Goal: Task Accomplishment & Management: Complete application form

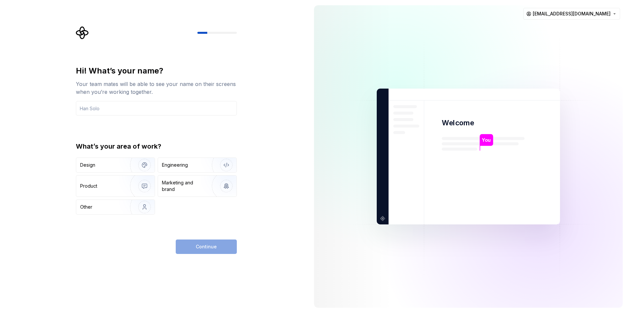
click at [264, 123] on div "Hi! What’s your name? Your team mates will be able to see your name on their sc…" at bounding box center [154, 156] width 309 height 313
click at [189, 171] on div "Engineering" at bounding box center [197, 165] width 79 height 14
click at [179, 98] on div "Hi! What’s your name? Your team mates will be able to see your name on their sc…" at bounding box center [156, 91] width 161 height 50
click at [179, 101] on div "Hi! What’s your name? Your team mates will be able to see your name on their sc…" at bounding box center [156, 91] width 161 height 50
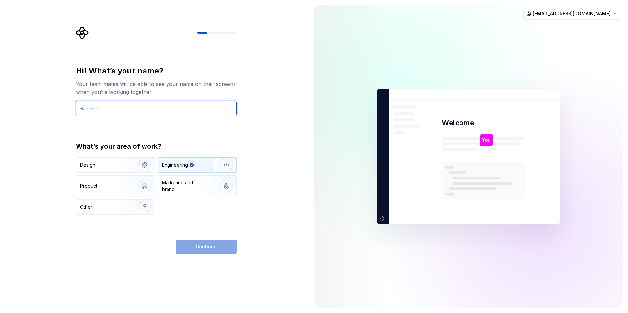
click at [181, 113] on input "text" at bounding box center [156, 108] width 161 height 14
type input "kimminseok"
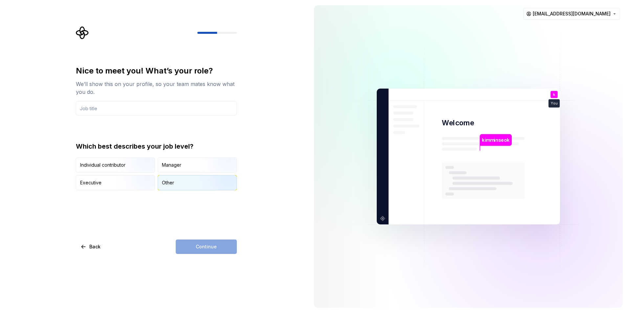
click at [203, 182] on img "button" at bounding box center [221, 191] width 42 height 44
click at [163, 114] on input "text" at bounding box center [156, 108] width 161 height 14
click at [211, 245] on div "Continue" at bounding box center [206, 247] width 61 height 14
click at [157, 117] on div "Nice to meet you! What’s your role? We’ll show this on your profile, so your te…" at bounding box center [156, 128] width 161 height 125
click at [154, 105] on input "text" at bounding box center [156, 108] width 161 height 14
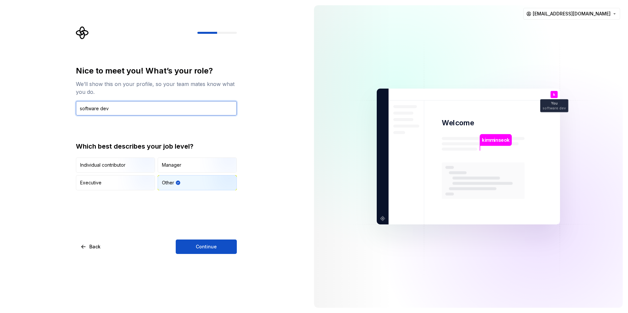
type input "software dev"
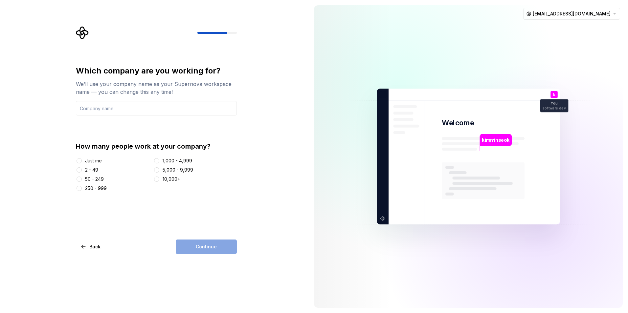
click at [258, 137] on div "Which company are you working for? We’ll use your company name as your Supernov…" at bounding box center [154, 156] width 309 height 313
click at [135, 111] on input "text" at bounding box center [156, 108] width 161 height 14
drag, startPoint x: 264, startPoint y: 141, endPoint x: 258, endPoint y: 137, distance: 7.1
click at [264, 141] on div "Which company are you working for? We’ll use your company name as your Supernov…" at bounding box center [154, 156] width 309 height 313
click at [218, 109] on input "text" at bounding box center [156, 108] width 161 height 14
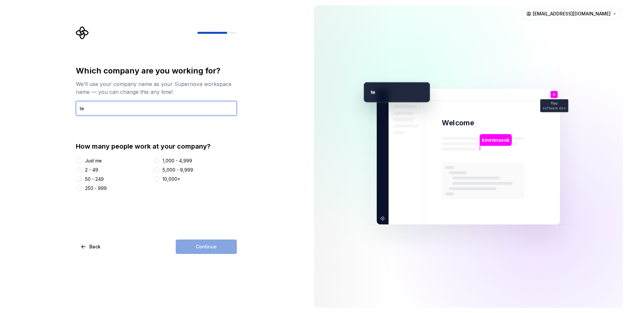
type input "t"
type input "atec"
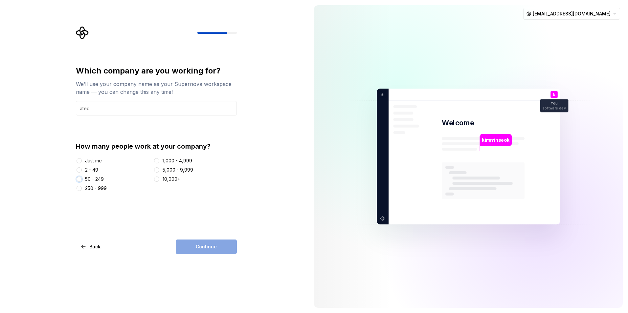
drag, startPoint x: 81, startPoint y: 178, endPoint x: 109, endPoint y: 189, distance: 30.1
click at [81, 178] on button "50 - 249" at bounding box center [79, 179] width 5 height 5
click at [101, 188] on div "250 - 999" at bounding box center [96, 188] width 22 height 7
click at [82, 188] on button "250 - 999" at bounding box center [79, 188] width 5 height 5
click at [202, 243] on button "Continue" at bounding box center [206, 247] width 61 height 14
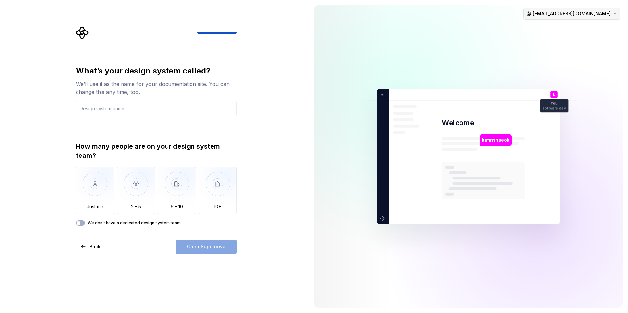
click at [581, 17] on html "What’s your design system called? We’ll use it as the name for your documentati…" at bounding box center [314, 156] width 628 height 313
click at [93, 250] on html "What’s your design system called? We’ll use it as the name for your documentati…" at bounding box center [314, 156] width 628 height 313
click at [93, 250] on span "Back" at bounding box center [94, 247] width 11 height 7
click at [108, 301] on div "What’s your design system called? We’ll use it as the name for your documentati…" at bounding box center [154, 156] width 309 height 313
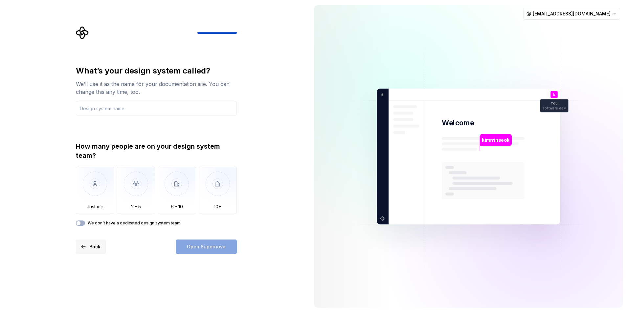
click at [84, 251] on button "Back" at bounding box center [91, 247] width 30 height 14
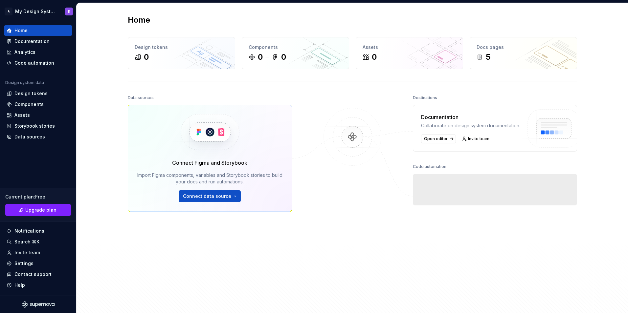
click at [299, 234] on div "Data sources Connect Figma and Storybook Import Figma components, variables and…" at bounding box center [352, 200] width 449 height 214
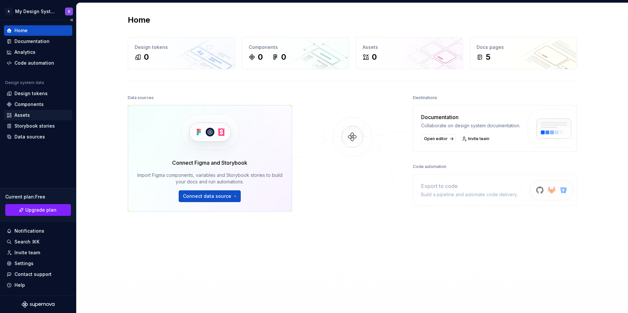
click at [36, 117] on div "Assets" at bounding box center [38, 115] width 63 height 7
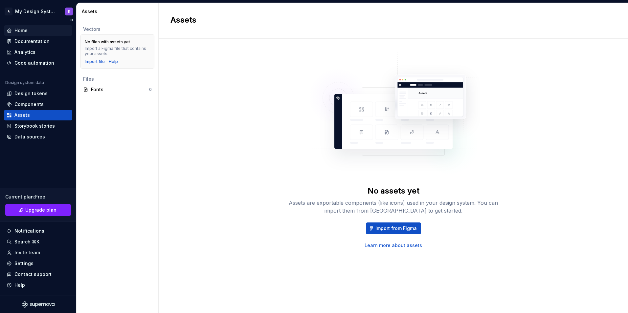
click at [20, 32] on div "Home" at bounding box center [20, 30] width 13 height 7
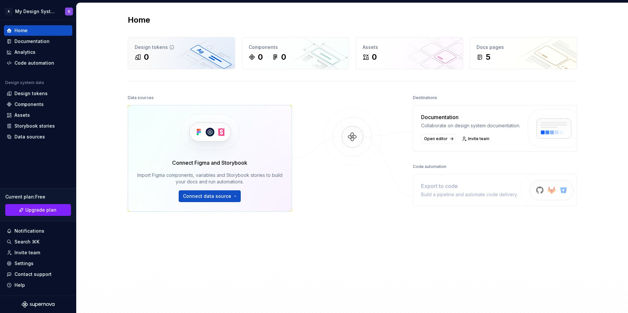
click at [157, 48] on div "Design tokens" at bounding box center [182, 47] width 94 height 7
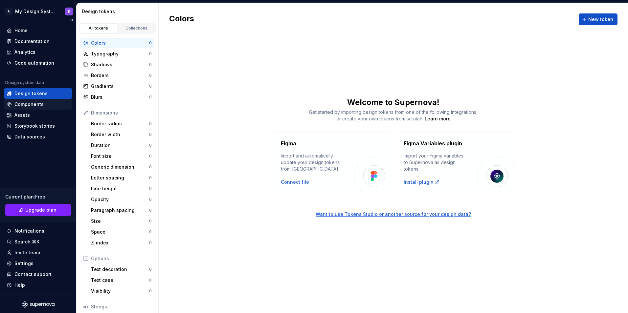
click at [54, 105] on div "Components" at bounding box center [38, 104] width 63 height 7
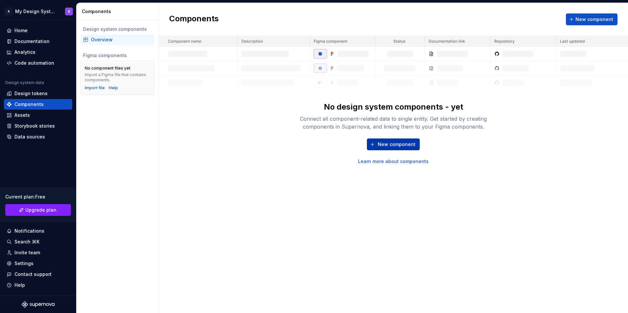
click at [384, 149] on button "New component" at bounding box center [393, 145] width 53 height 12
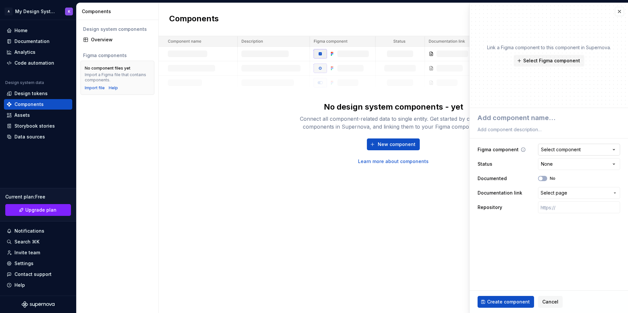
click at [597, 149] on button "Select component" at bounding box center [579, 150] width 82 height 12
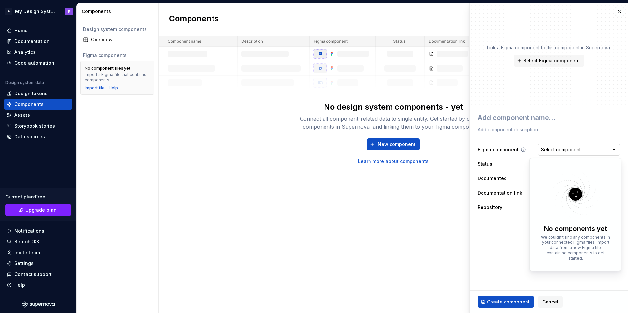
click at [597, 149] on html "**********" at bounding box center [314, 156] width 628 height 313
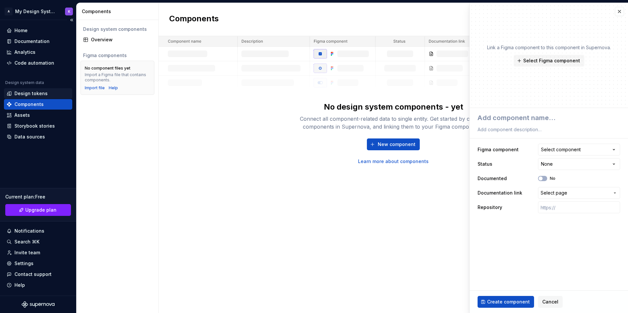
click at [45, 96] on div "Design tokens" at bounding box center [30, 93] width 33 height 7
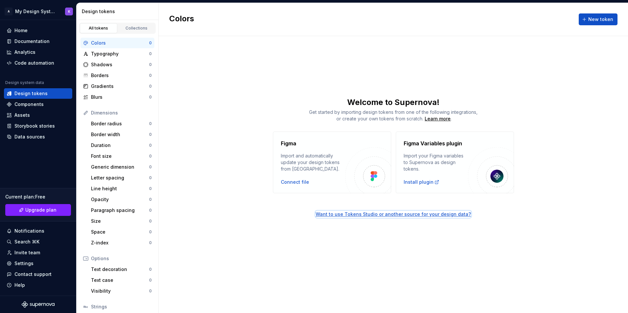
click at [371, 216] on div "Want to use Tokens Studio or another source for your design data?" at bounding box center [393, 214] width 155 height 7
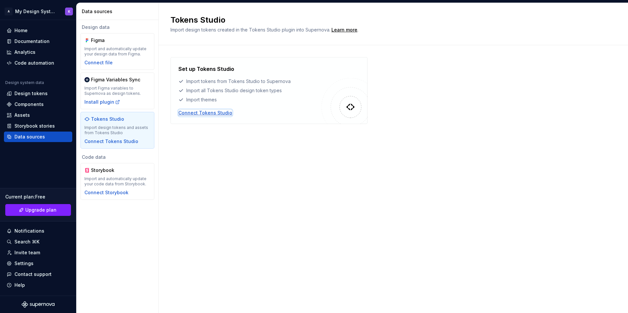
click at [203, 116] on div "Connect Tokens Studio" at bounding box center [205, 113] width 54 height 7
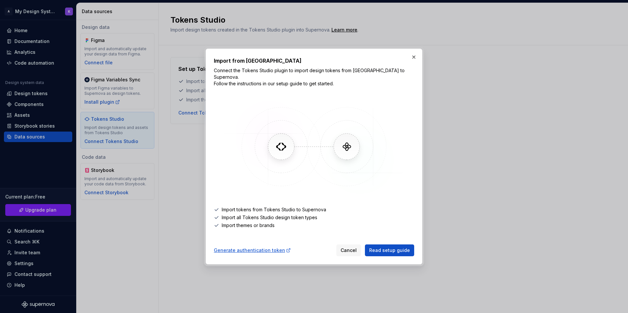
click at [277, 141] on img at bounding box center [314, 147] width 191 height 99
click at [389, 247] on span "Read setup guide" at bounding box center [389, 250] width 41 height 7
click at [419, 62] on div "Import from Tokens Studio Connect the Tokens Studio plugin to import design tok…" at bounding box center [314, 157] width 217 height 216
click at [418, 62] on button "button" at bounding box center [413, 57] width 9 height 9
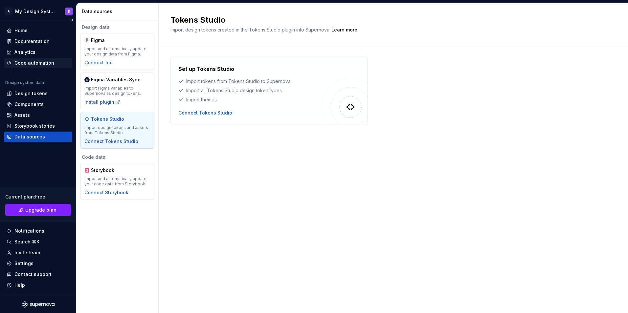
click at [56, 66] on div "Code automation" at bounding box center [38, 63] width 63 height 7
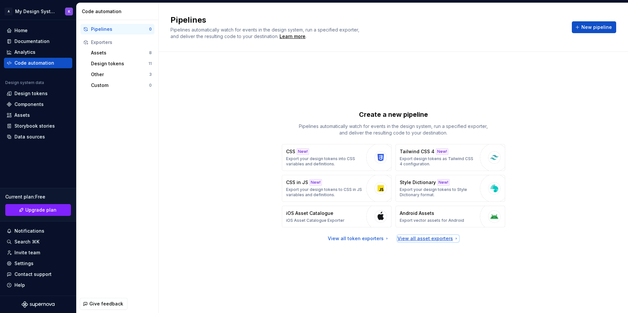
click at [436, 240] on div "View all asset exporters" at bounding box center [427, 239] width 61 height 7
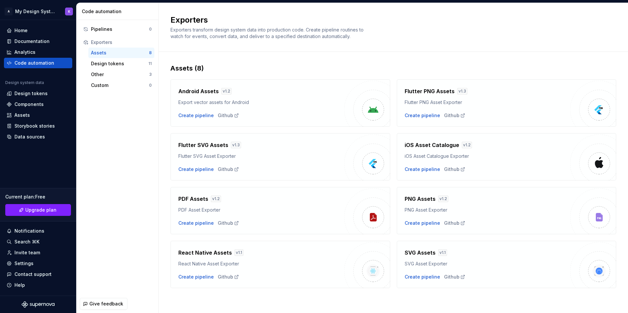
click at [245, 171] on div "Create pipeline Github" at bounding box center [261, 169] width 166 height 7
click at [201, 170] on div "Create pipeline" at bounding box center [195, 169] width 35 height 7
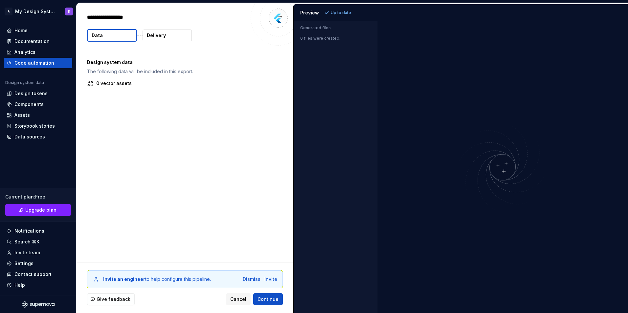
click at [246, 165] on div "Design system data The following data will be included in this export. 0 vector…" at bounding box center [185, 156] width 217 height 211
click at [499, 170] on img at bounding box center [503, 167] width 158 height 93
click at [269, 301] on span "Continue" at bounding box center [268, 299] width 21 height 7
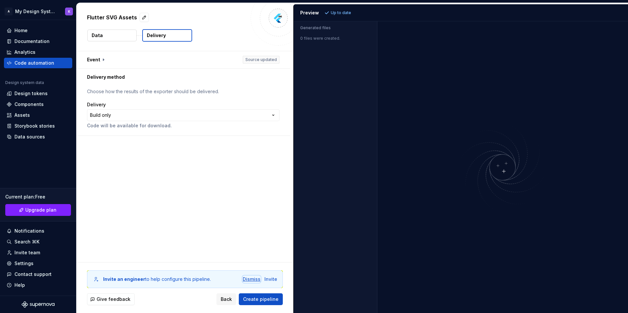
click at [253, 281] on div "Dismiss" at bounding box center [252, 279] width 18 height 7
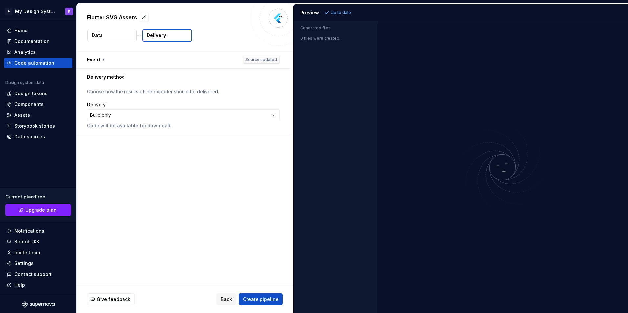
click at [202, 216] on div "**********" at bounding box center [185, 168] width 217 height 234
click at [221, 108] on div "Delivery" at bounding box center [183, 104] width 192 height 7
click at [220, 119] on html "**********" at bounding box center [314, 156] width 628 height 313
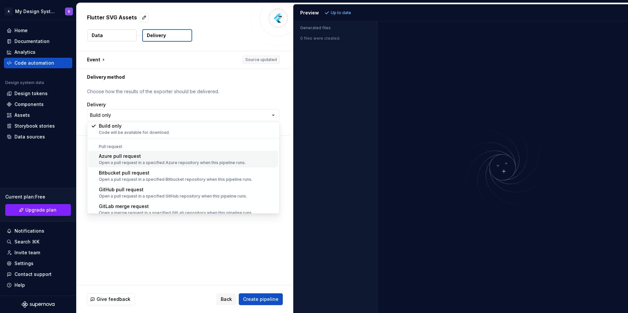
scroll to position [18, 0]
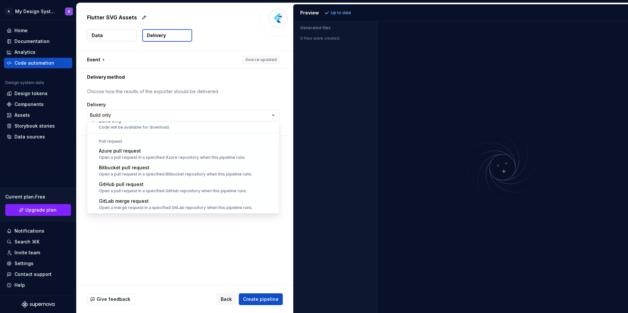
click at [212, 240] on html "**********" at bounding box center [314, 156] width 628 height 313
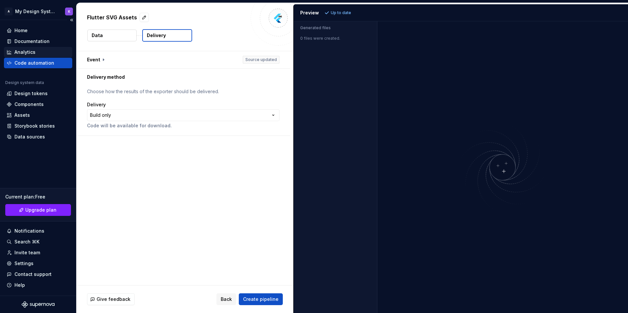
click at [53, 48] on div "Analytics" at bounding box center [38, 52] width 68 height 11
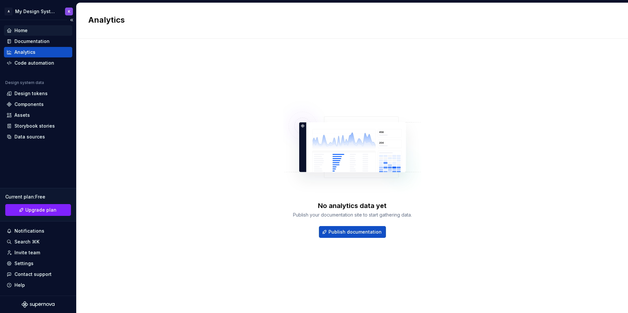
click at [53, 33] on div "Home" at bounding box center [38, 30] width 63 height 7
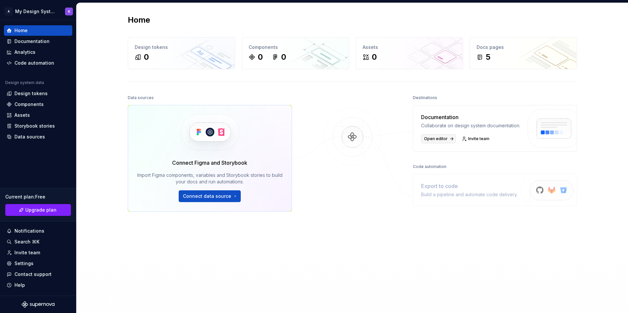
click at [439, 142] on span "Open editor" at bounding box center [436, 138] width 24 height 5
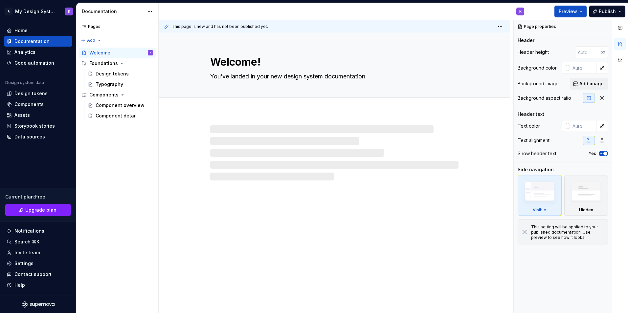
click at [434, 203] on div "Welcome! You’ve landed in your new design system documentation." at bounding box center [334, 173] width 351 height 281
click at [379, 141] on div at bounding box center [334, 152] width 248 height 55
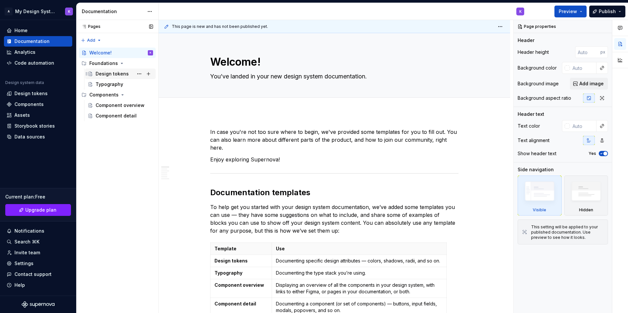
click at [109, 76] on div "Design tokens" at bounding box center [112, 74] width 33 height 7
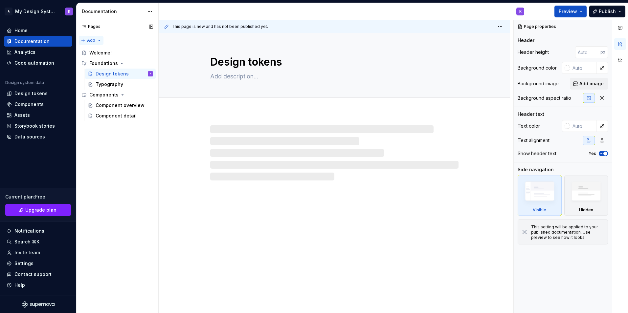
click at [94, 41] on div "Pages Pages Add Accessibility guide for tree Page tree. Navigate the tree with …" at bounding box center [117, 167] width 82 height 294
click at [96, 54] on div "New page" at bounding box center [112, 53] width 43 height 7
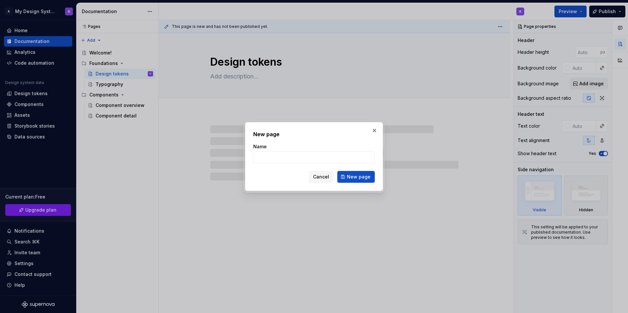
type textarea "*"
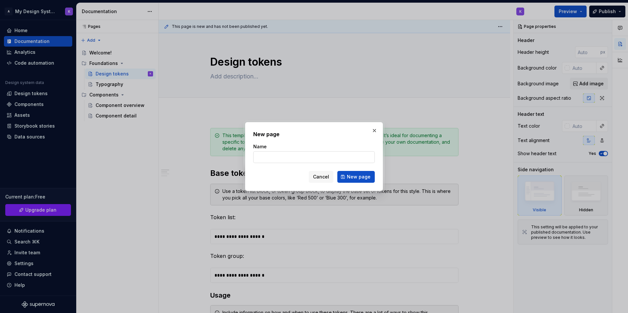
click at [302, 154] on input "Name" at bounding box center [314, 157] width 122 height 12
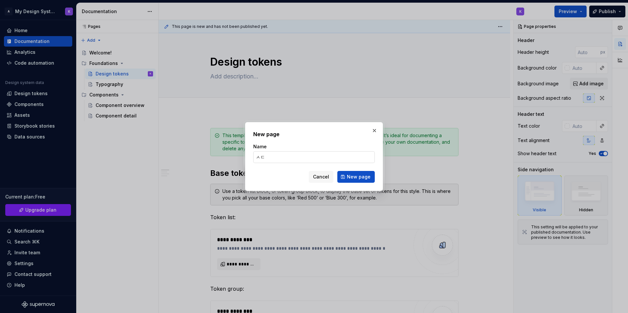
type input "ㅅ"
type input "test"
click button "New page" at bounding box center [355, 177] width 37 height 12
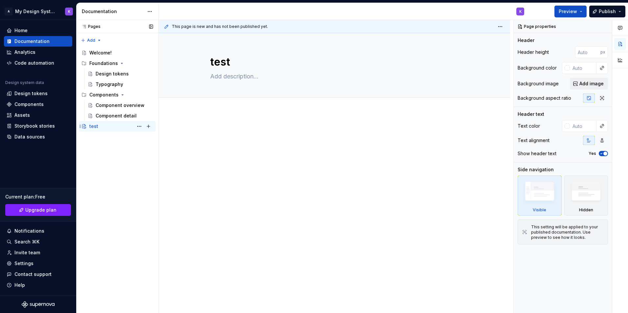
click at [128, 126] on div "test K" at bounding box center [121, 126] width 64 height 9
click at [139, 126] on button "Page tree" at bounding box center [139, 126] width 9 height 9
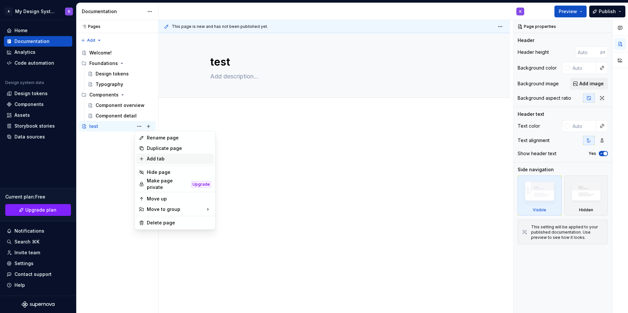
click at [153, 155] on div "Add tab" at bounding box center [175, 159] width 78 height 11
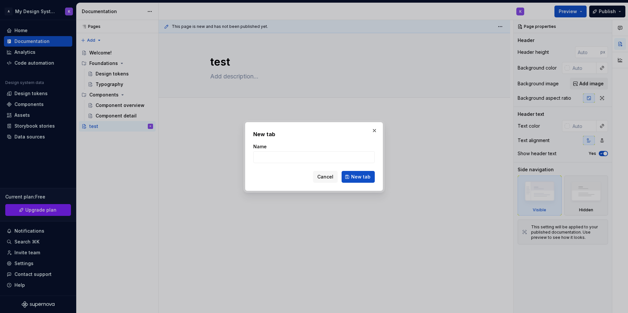
click at [345, 139] on div "New tab Name Cancel New tab" at bounding box center [314, 156] width 122 height 53
click at [373, 132] on button "button" at bounding box center [374, 130] width 9 height 9
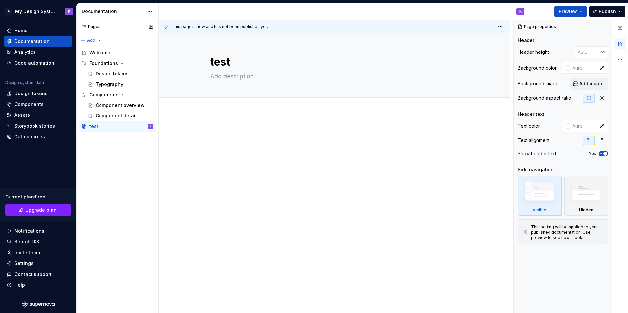
click at [112, 133] on div "Accessibility guide for tree Page tree. Navigate the tree with the arrow keys. …" at bounding box center [117, 89] width 82 height 88
click at [125, 129] on div "test K" at bounding box center [121, 126] width 64 height 9
click at [148, 125] on button "Page tree" at bounding box center [148, 126] width 9 height 9
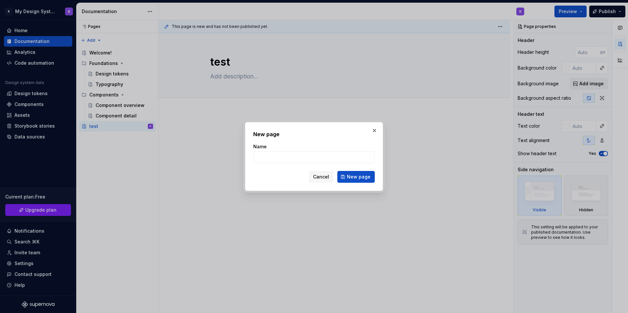
click at [343, 140] on div "New page Name Cancel New page" at bounding box center [314, 156] width 122 height 53
click at [376, 131] on button "button" at bounding box center [374, 130] width 9 height 9
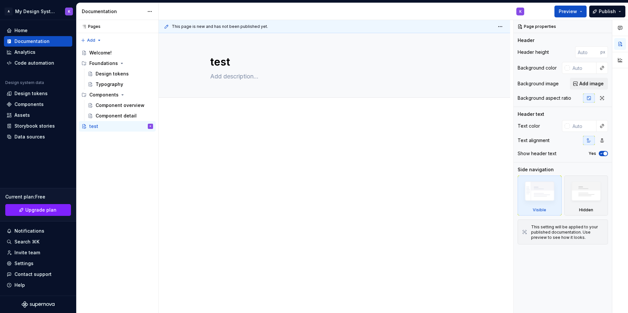
click at [369, 161] on div at bounding box center [334, 183] width 351 height 143
click at [243, 136] on p at bounding box center [334, 132] width 248 height 8
click at [600, 97] on icon "button" at bounding box center [601, 98] width 5 height 5
click at [592, 97] on button "button" at bounding box center [589, 98] width 12 height 9
type textarea "*"
